Goal: Task Accomplishment & Management: Use online tool/utility

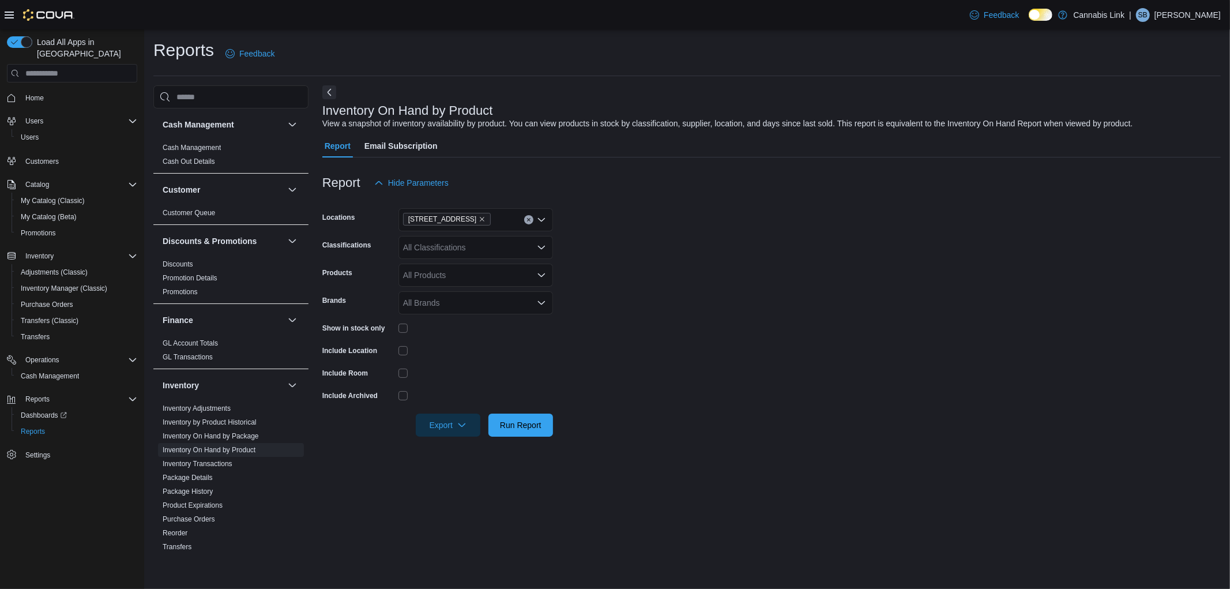
click at [967, 423] on form "Locations [STREET_ADDRESS] Classifications All Classifications Products All Pro…" at bounding box center [771, 315] width 898 height 242
click at [442, 424] on span "Export" at bounding box center [448, 424] width 51 height 23
click at [450, 444] on span "Export to Excel" at bounding box center [450, 447] width 52 height 9
click at [28, 93] on span "Home" at bounding box center [34, 97] width 18 height 9
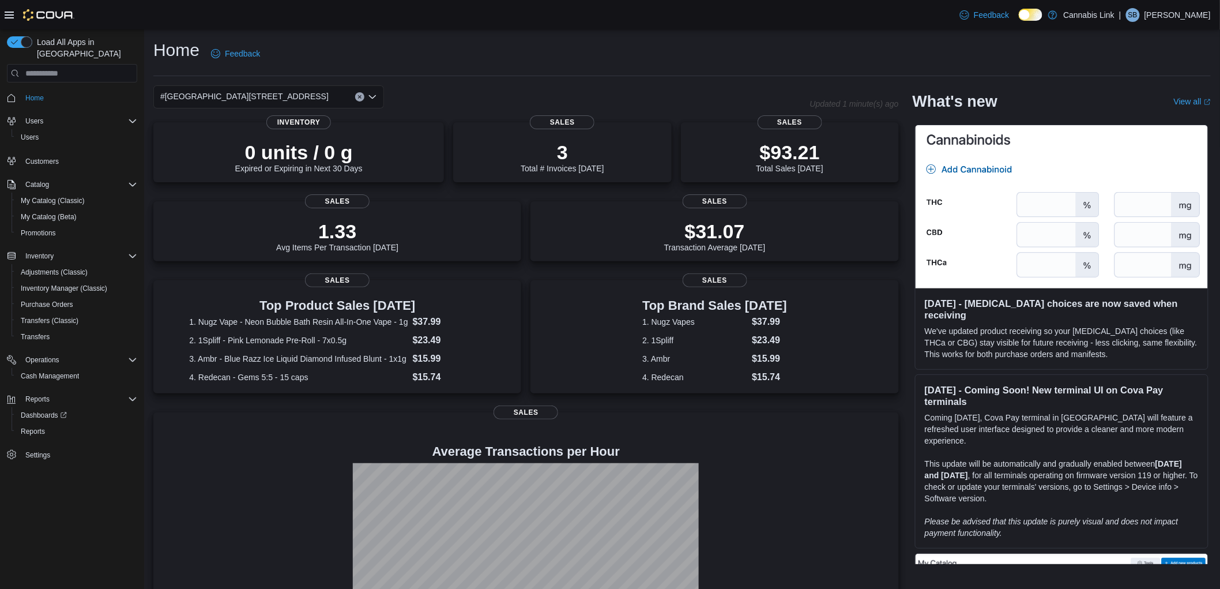
click at [292, 100] on div "#[GEOGRAPHIC_DATA][STREET_ADDRESS]" at bounding box center [268, 96] width 231 height 23
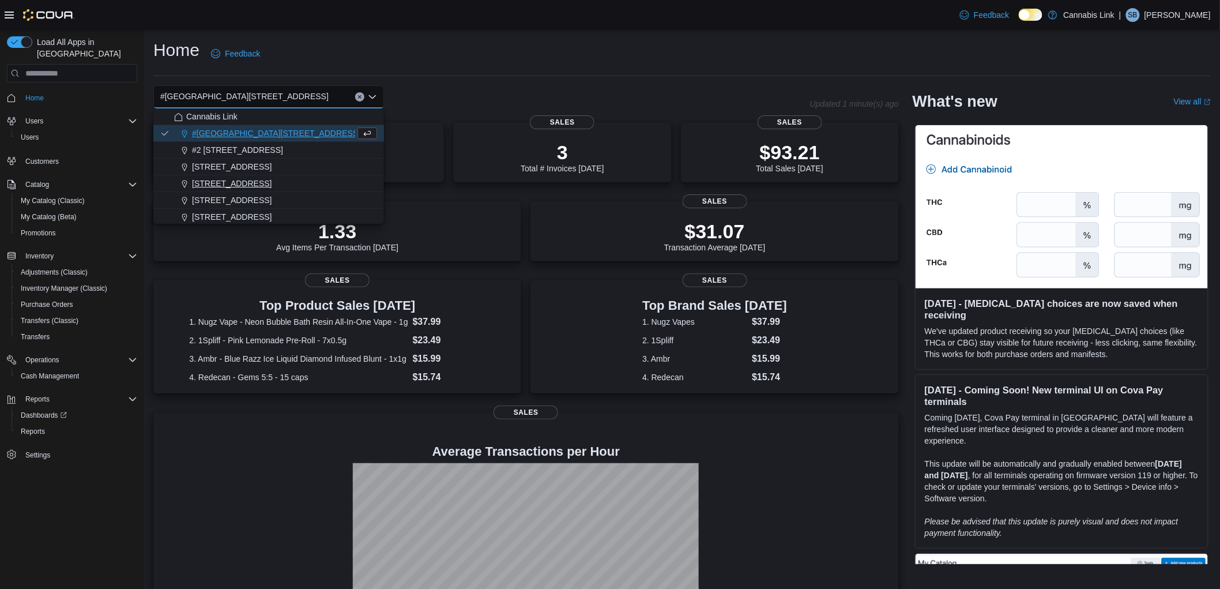
click at [261, 175] on button "[STREET_ADDRESS]" at bounding box center [268, 183] width 231 height 17
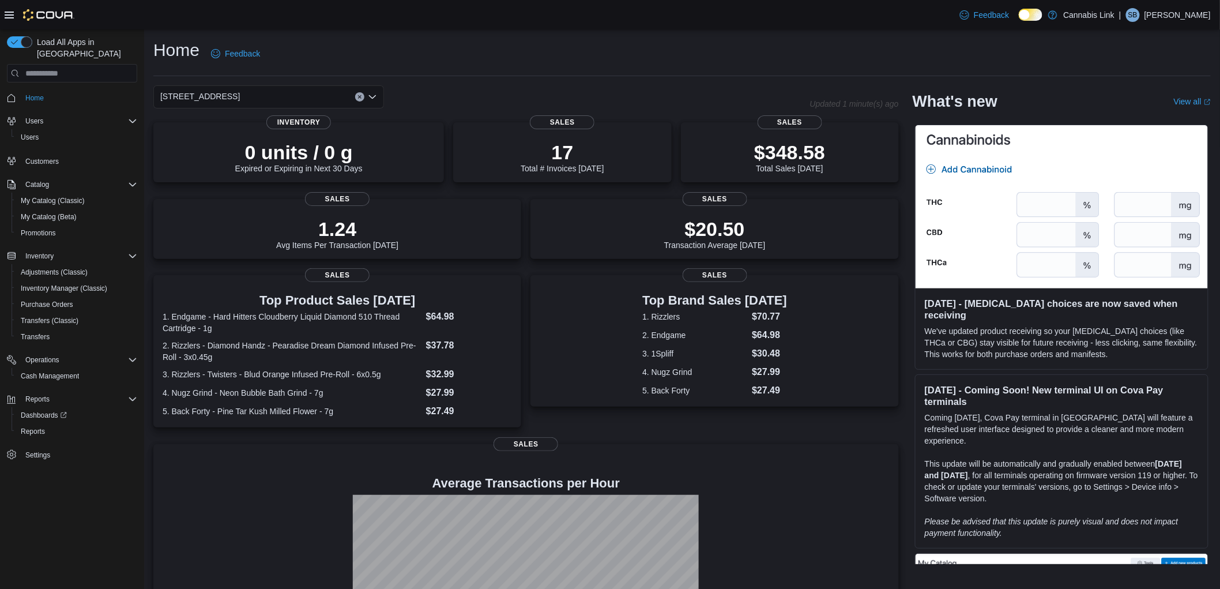
click at [298, 101] on div "[STREET_ADDRESS]" at bounding box center [268, 96] width 231 height 23
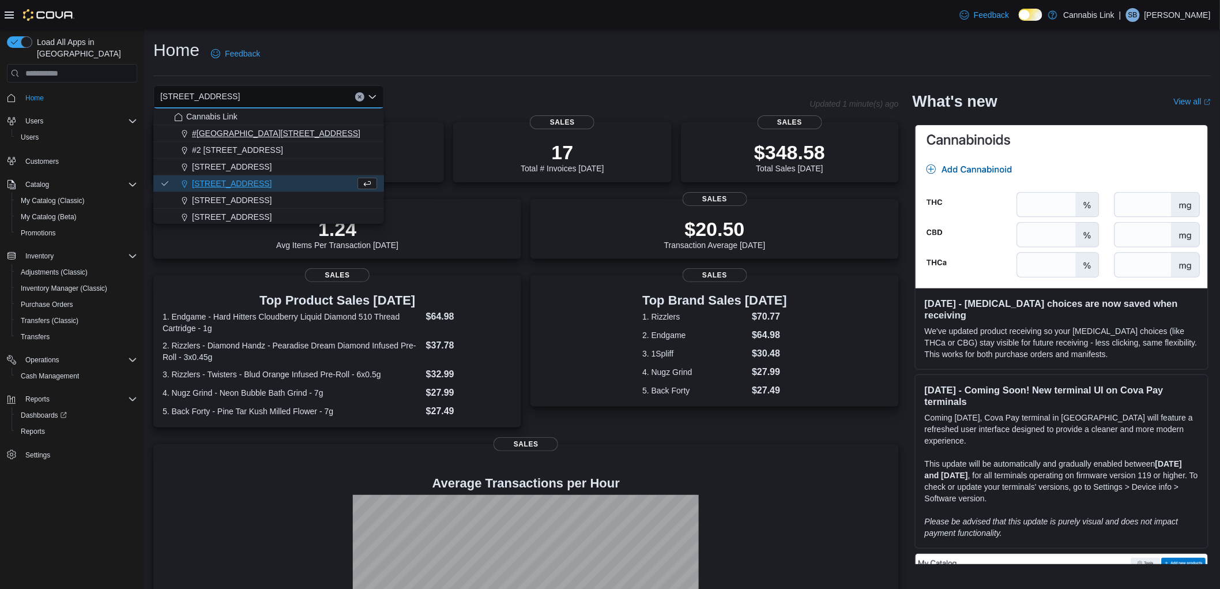
click at [275, 134] on span "#[GEOGRAPHIC_DATA][STREET_ADDRESS]" at bounding box center [276, 133] width 168 height 12
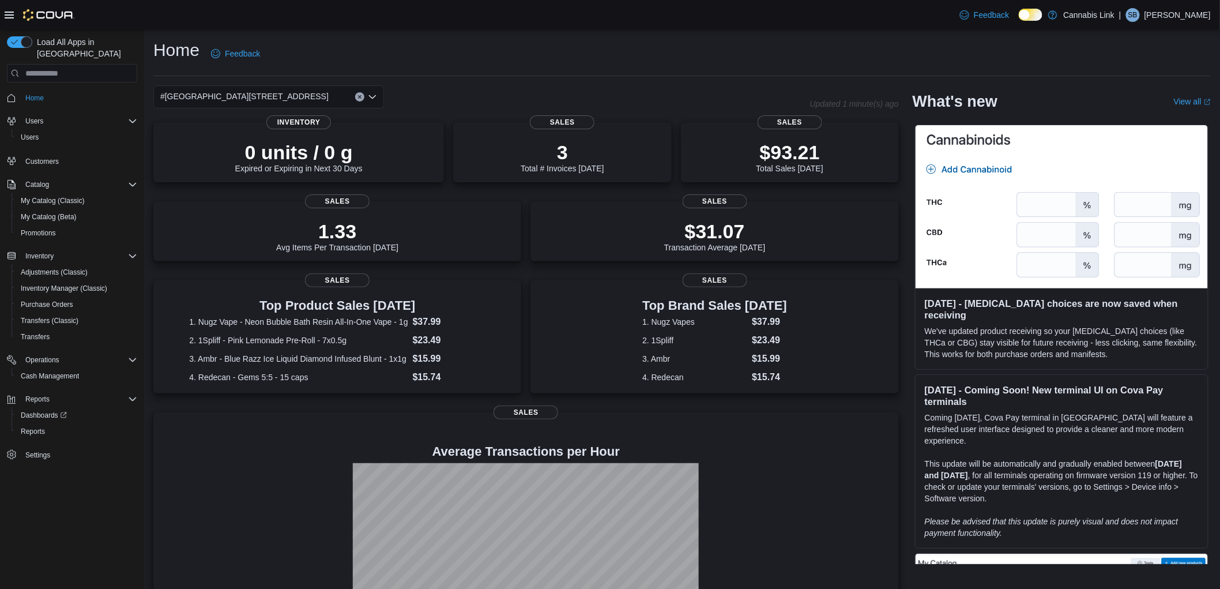
click at [304, 94] on div "#[GEOGRAPHIC_DATA][STREET_ADDRESS]" at bounding box center [268, 96] width 231 height 23
click at [301, 92] on div "#[GEOGRAPHIC_DATA][STREET_ADDRESS]. Selected. [STREET_ADDRESS]. Press Backspace…" at bounding box center [268, 96] width 231 height 23
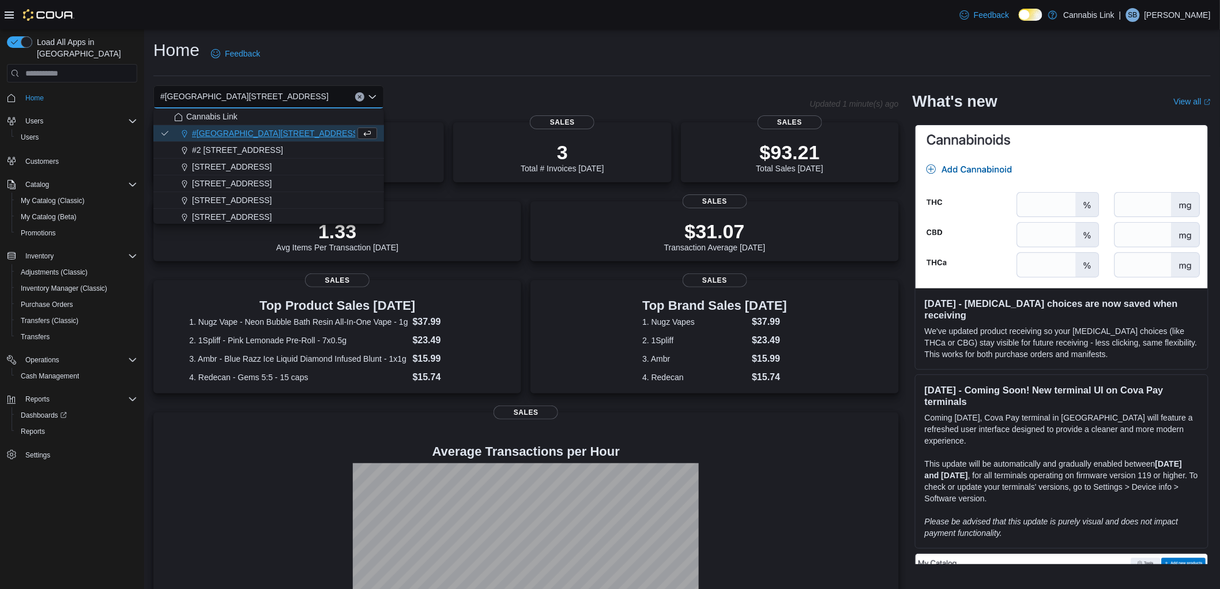
click at [255, 179] on span "[STREET_ADDRESS]" at bounding box center [232, 184] width 80 height 12
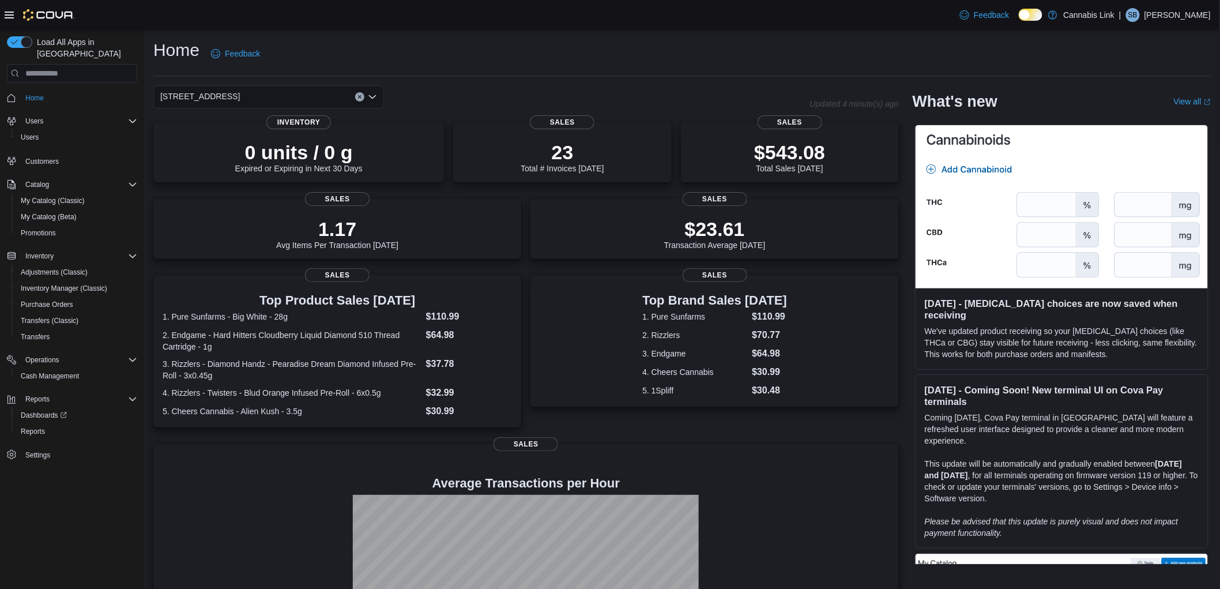
click at [258, 102] on div "[STREET_ADDRESS]" at bounding box center [268, 96] width 231 height 23
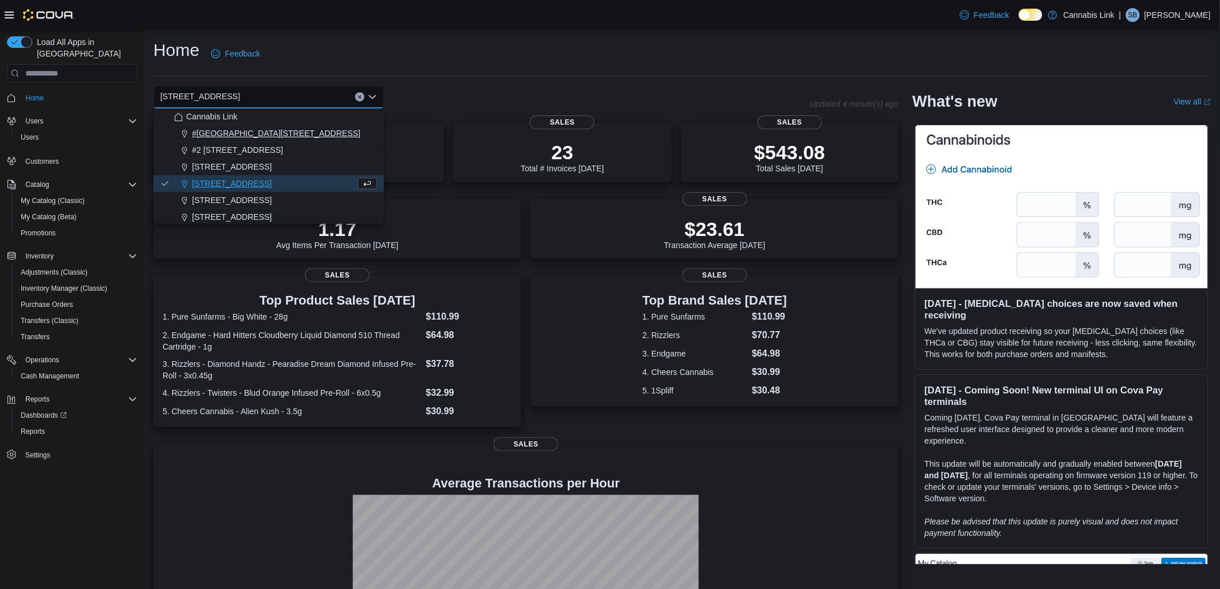
click at [246, 129] on span "#[GEOGRAPHIC_DATA][STREET_ADDRESS]" at bounding box center [276, 133] width 168 height 12
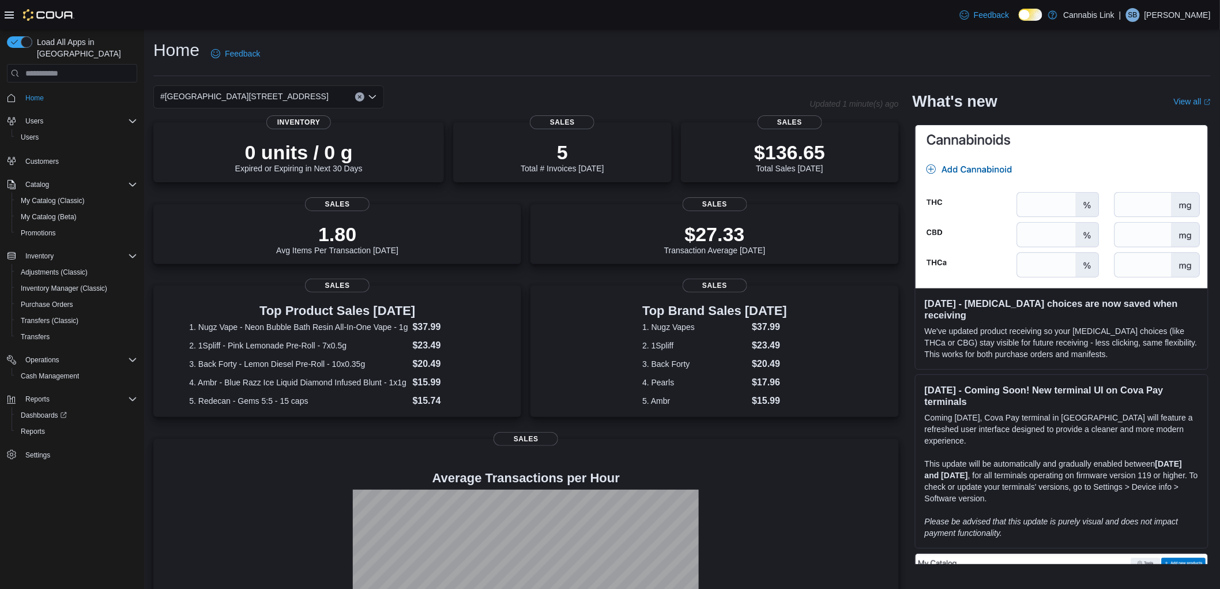
click at [285, 95] on div "#[GEOGRAPHIC_DATA][STREET_ADDRESS]" at bounding box center [268, 96] width 231 height 23
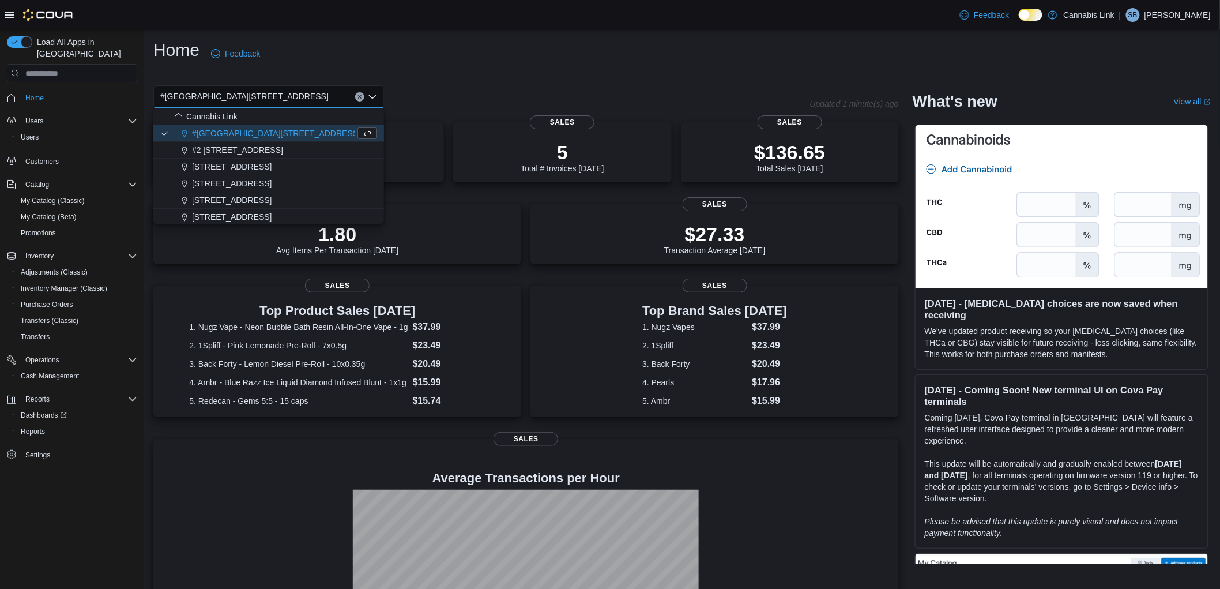
click at [250, 179] on span "[STREET_ADDRESS]" at bounding box center [232, 184] width 80 height 12
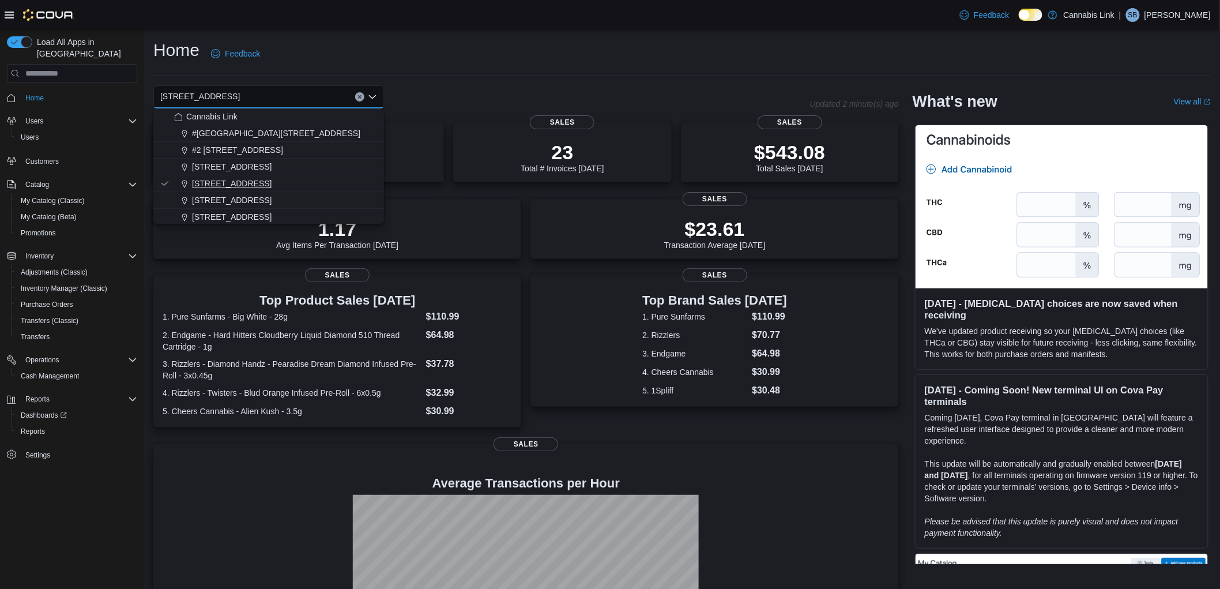
click at [216, 184] on span "[STREET_ADDRESS]" at bounding box center [232, 184] width 80 height 12
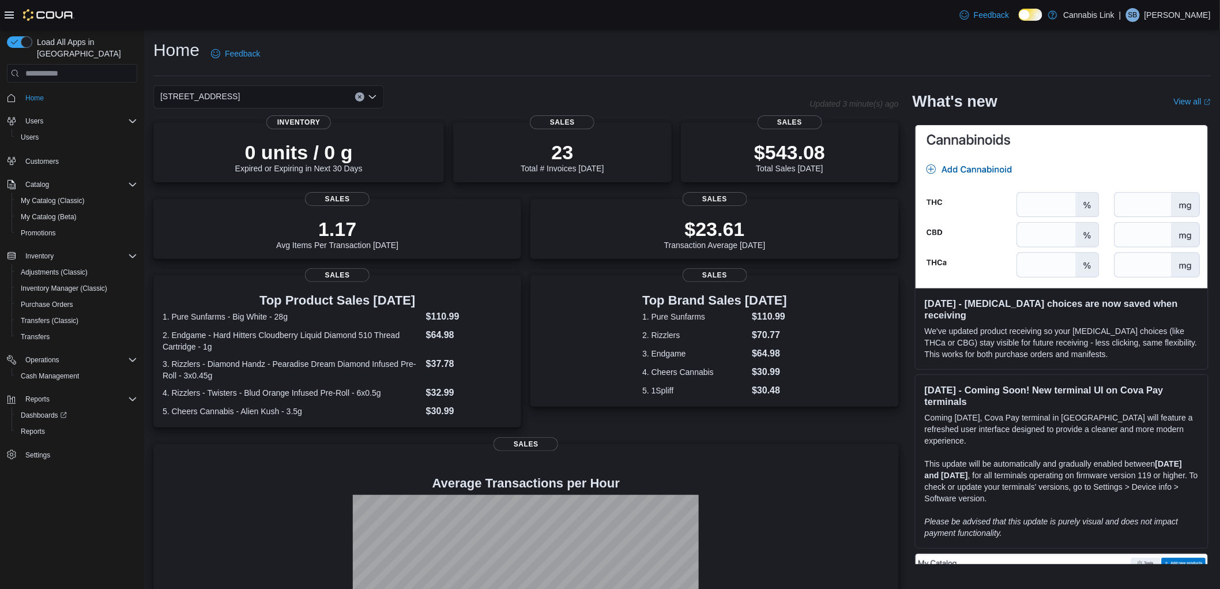
click at [233, 95] on span "[STREET_ADDRESS]" at bounding box center [200, 96] width 80 height 14
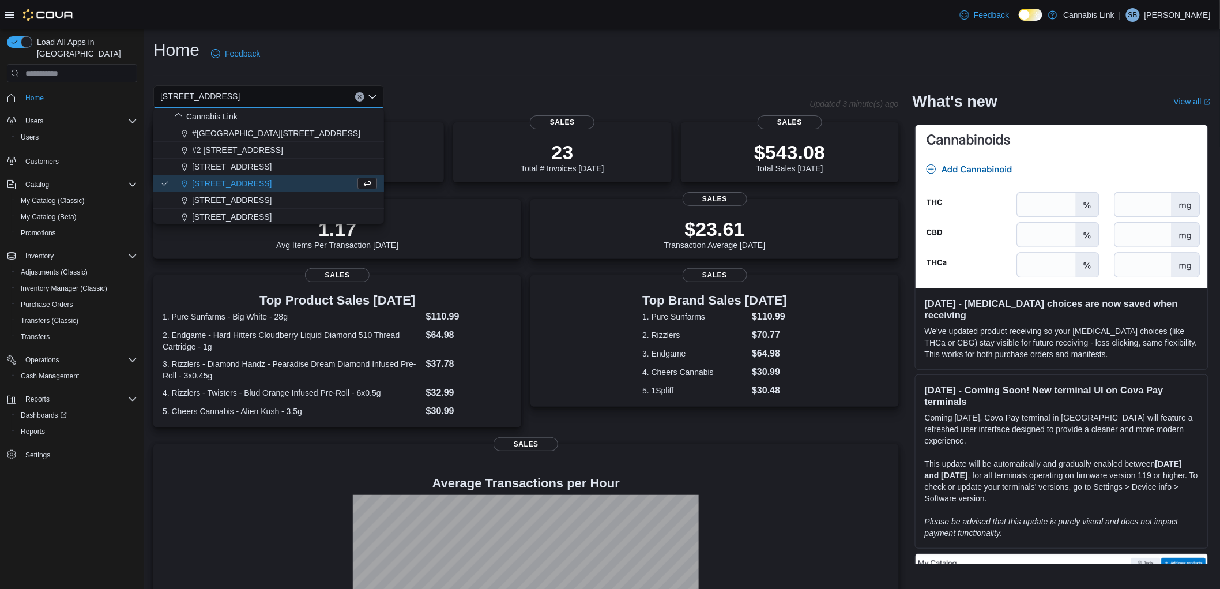
click at [233, 127] on span "#[GEOGRAPHIC_DATA][STREET_ADDRESS]" at bounding box center [276, 133] width 168 height 12
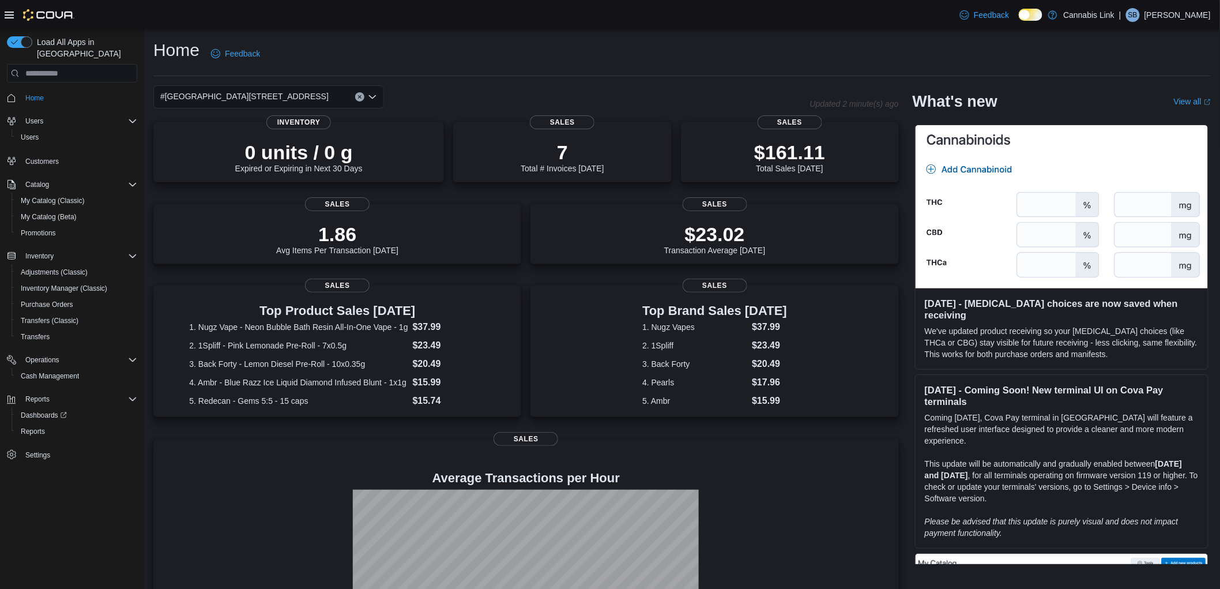
click at [324, 91] on div "#[GEOGRAPHIC_DATA][STREET_ADDRESS]. Selected. [STREET_ADDRESS]. Press Backspace…" at bounding box center [268, 96] width 231 height 23
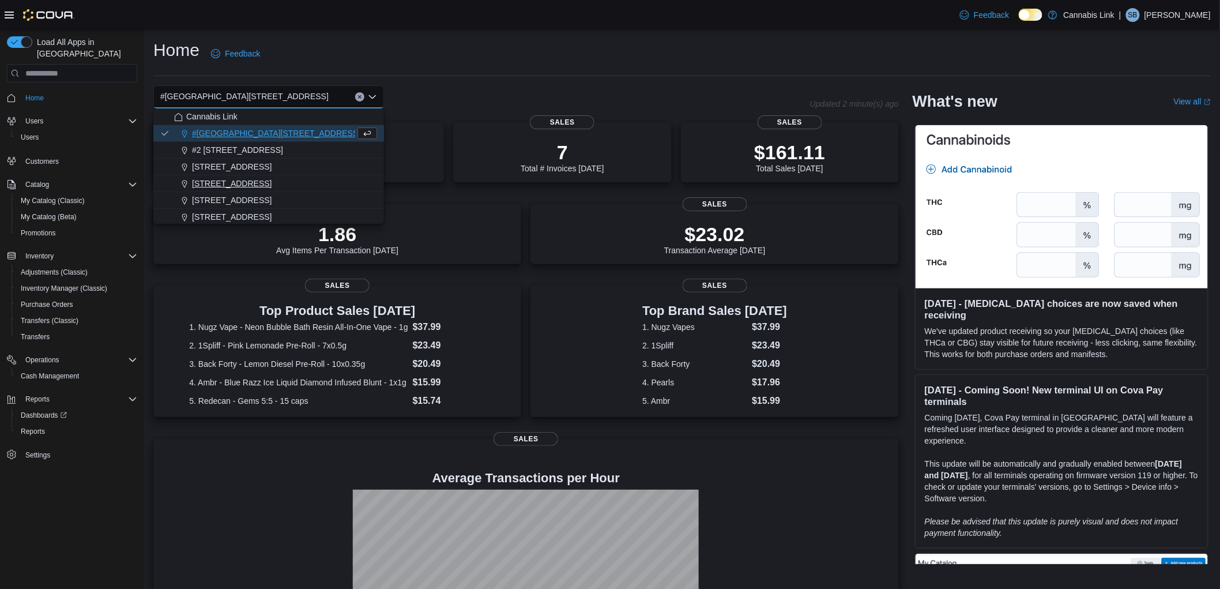
click at [266, 188] on span "[STREET_ADDRESS]" at bounding box center [232, 184] width 80 height 12
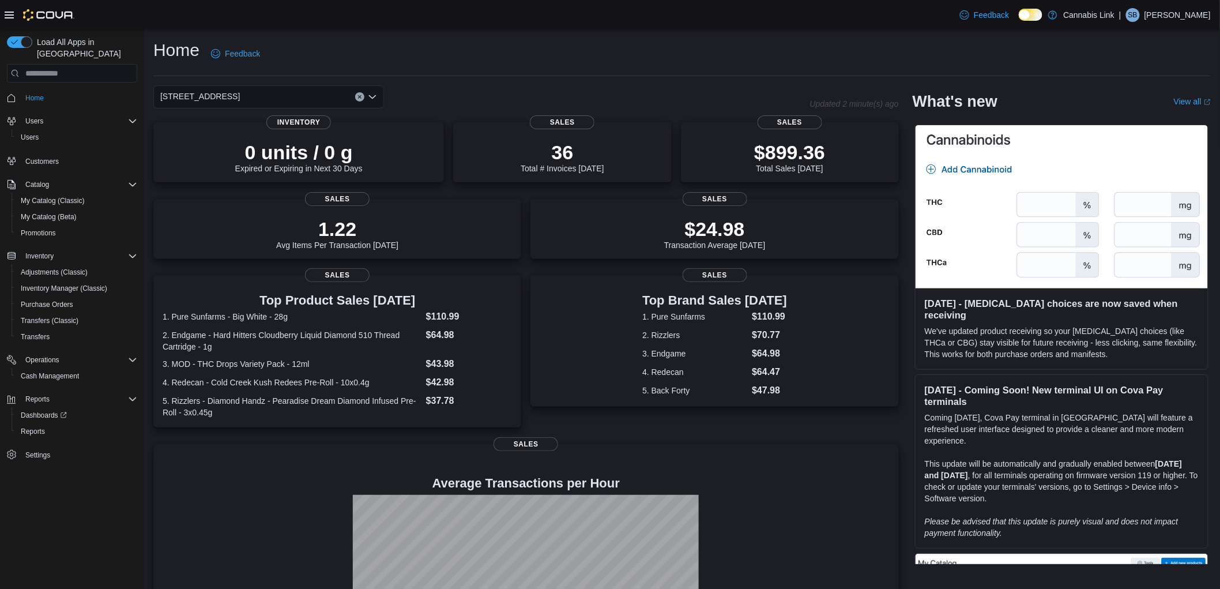
click at [282, 97] on div "[STREET_ADDRESS] Selected. [STREET_ADDRESS] Press Backspace to delete [STREET_A…" at bounding box center [268, 96] width 231 height 23
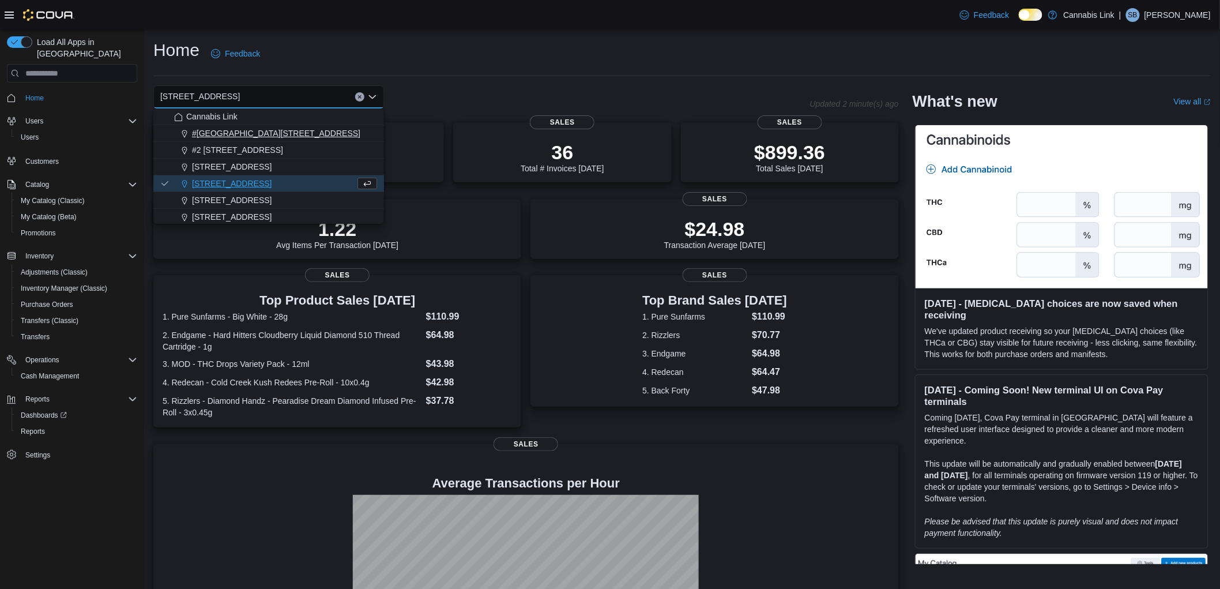
click at [225, 125] on button "#[GEOGRAPHIC_DATA][STREET_ADDRESS]" at bounding box center [268, 133] width 231 height 17
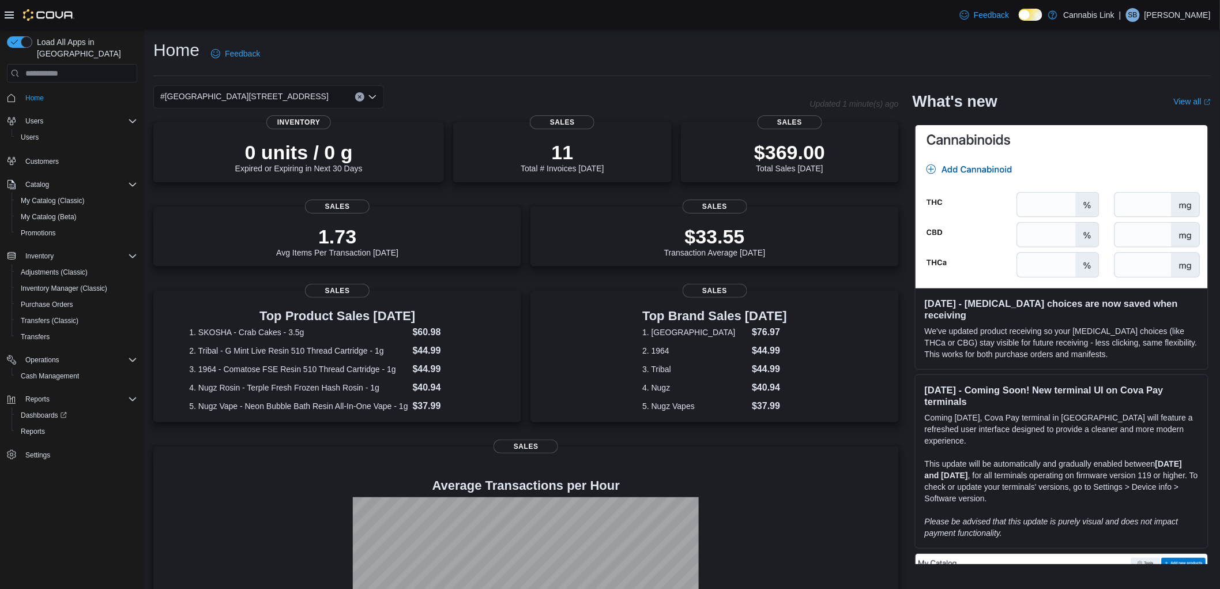
click at [308, 101] on div "#[GEOGRAPHIC_DATA][STREET_ADDRESS]. Selected. [STREET_ADDRESS]. Press Backspace…" at bounding box center [268, 96] width 231 height 23
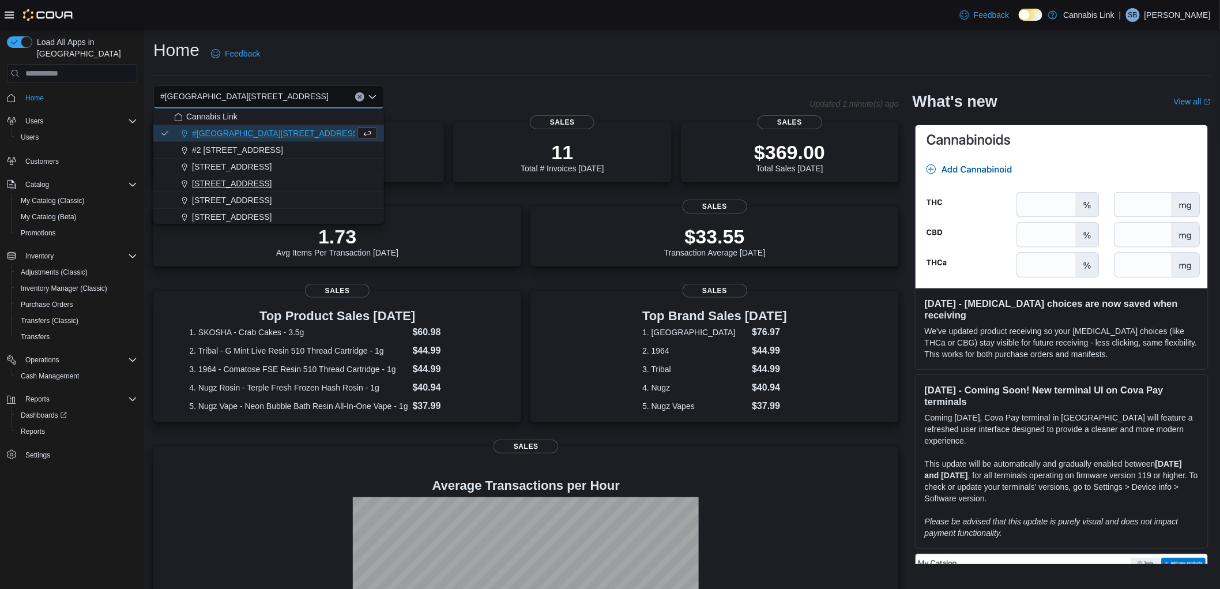
click at [279, 182] on div "[STREET_ADDRESS]" at bounding box center [275, 184] width 203 height 12
